Goal: Transaction & Acquisition: Purchase product/service

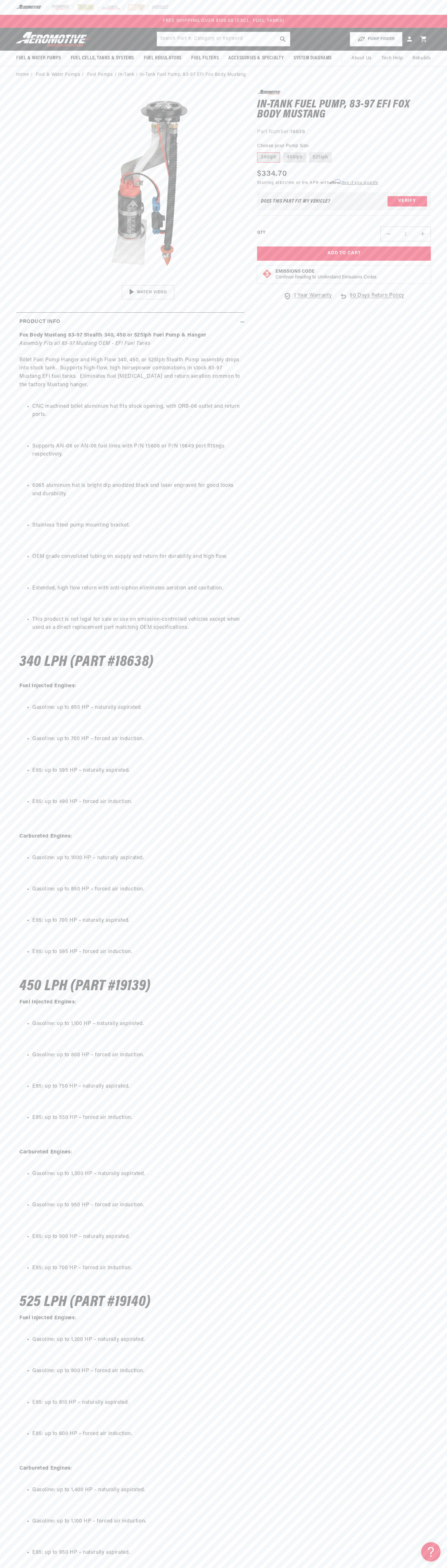
click at [114, 24] on div "FREE SHIPPING OVER $109.00 (EXCL. FUEL TANKS)" at bounding box center [224, 21] width 447 height 13
click at [422, 78] on ol "Home Fuel & Water Pumps Fuel Pumps In-Tank In-Tank Fuel Pump, 83-97 EFI Fox Bod…" at bounding box center [224, 75] width 414 height 7
click at [374, 1563] on html "Skip to content Your cart Your cart is empty Loading... You may also like Subto…" at bounding box center [224, 784] width 447 height 1568
click at [26, 1563] on html "Skip to content Your cart Your cart is empty Loading... You may also like Subto…" at bounding box center [224, 784] width 447 height 1568
